Goal: Transaction & Acquisition: Book appointment/travel/reservation

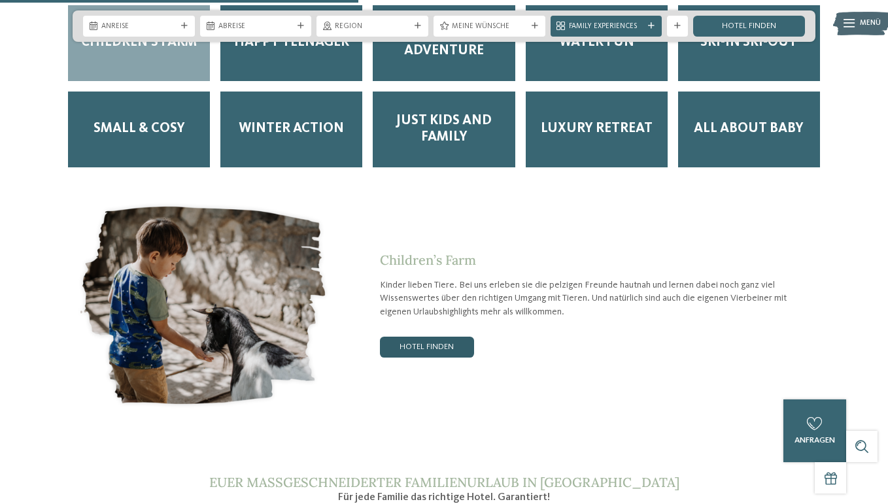
scroll to position [1910, 0]
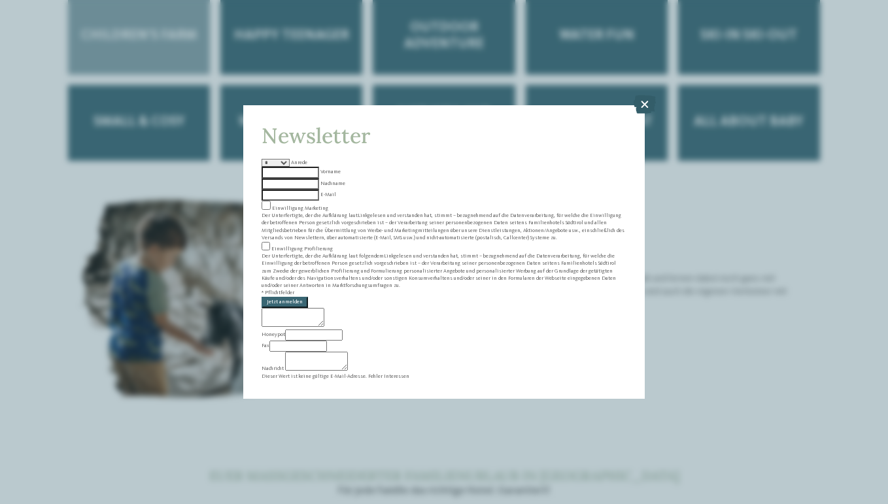
click at [641, 114] on icon at bounding box center [644, 104] width 22 height 18
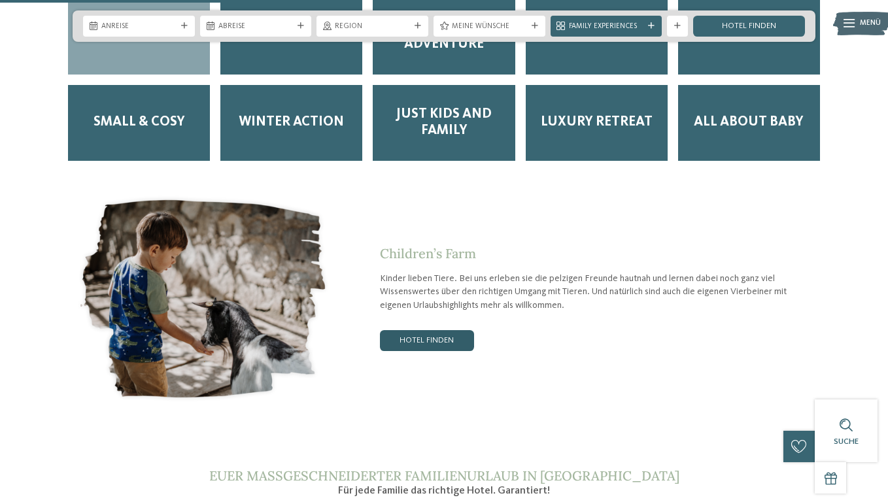
click at [437, 330] on link "Hotel finden" at bounding box center [427, 340] width 94 height 21
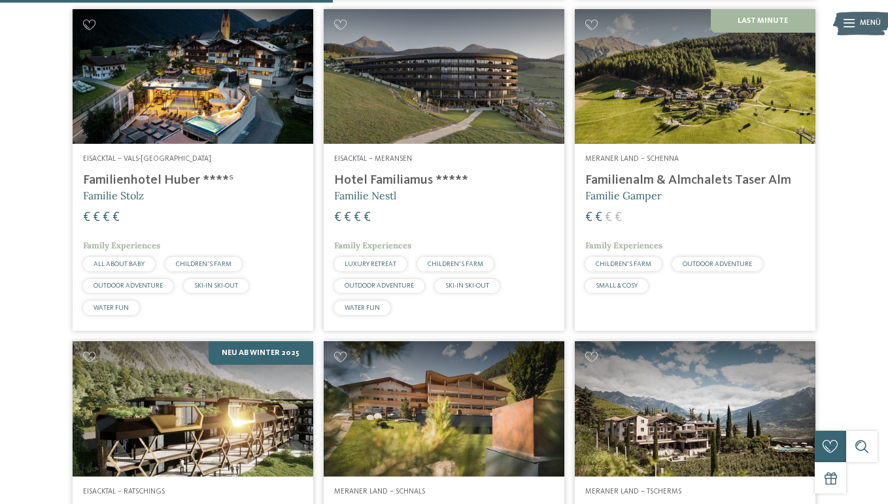
scroll to position [686, 0]
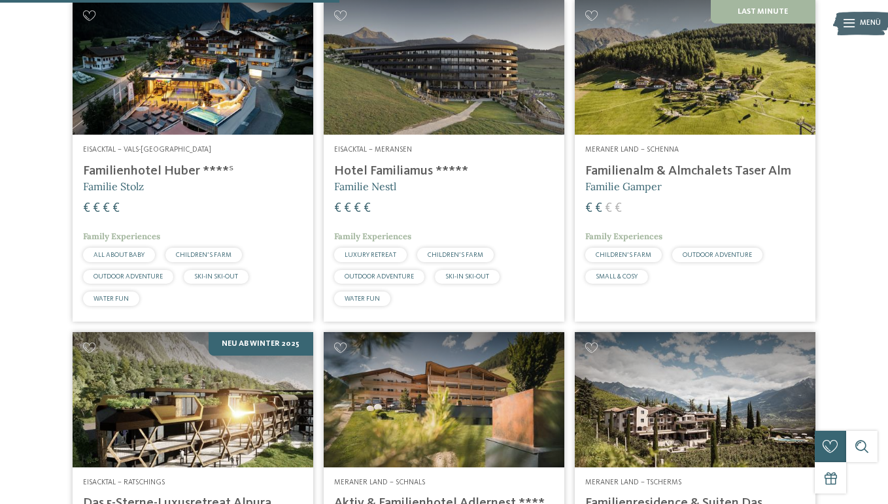
click at [664, 179] on h4 "Familienalm & Almchalets Taser Alm" at bounding box center [695, 171] width 220 height 16
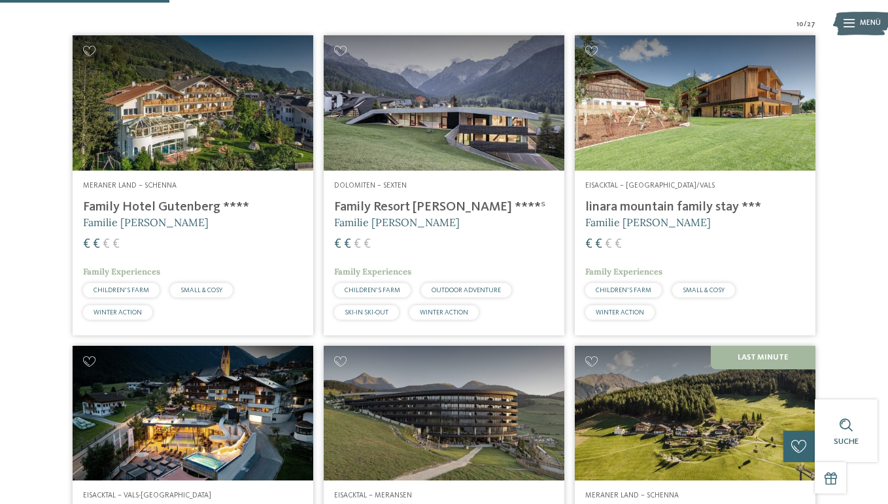
scroll to position [345, 0]
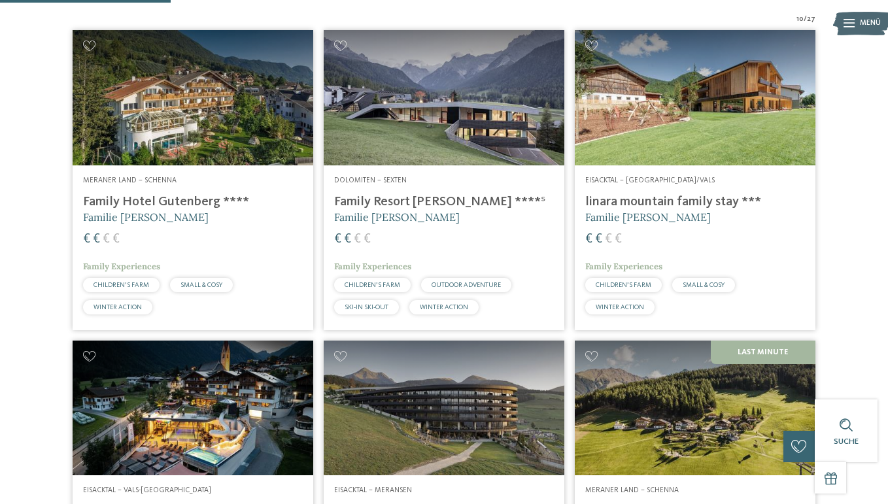
click at [426, 142] on img at bounding box center [443, 97] width 241 height 135
click at [683, 163] on img at bounding box center [694, 97] width 241 height 135
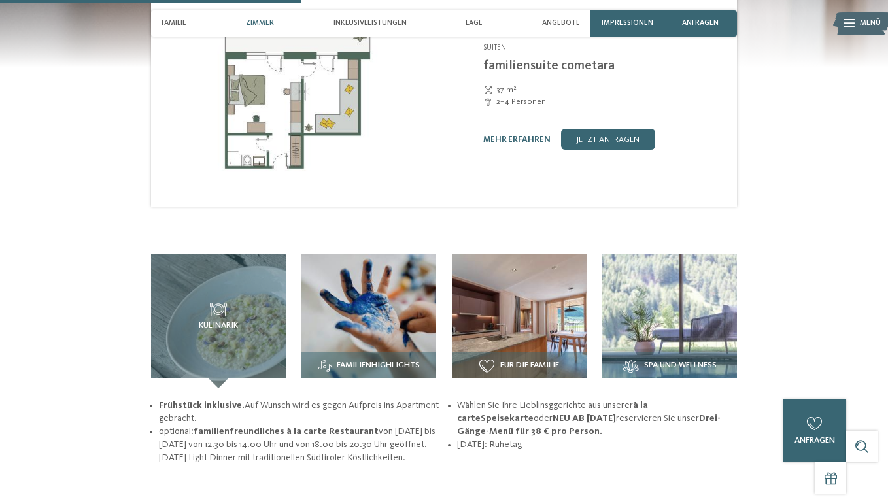
scroll to position [1180, 0]
